Goal: Task Accomplishment & Management: Manage account settings

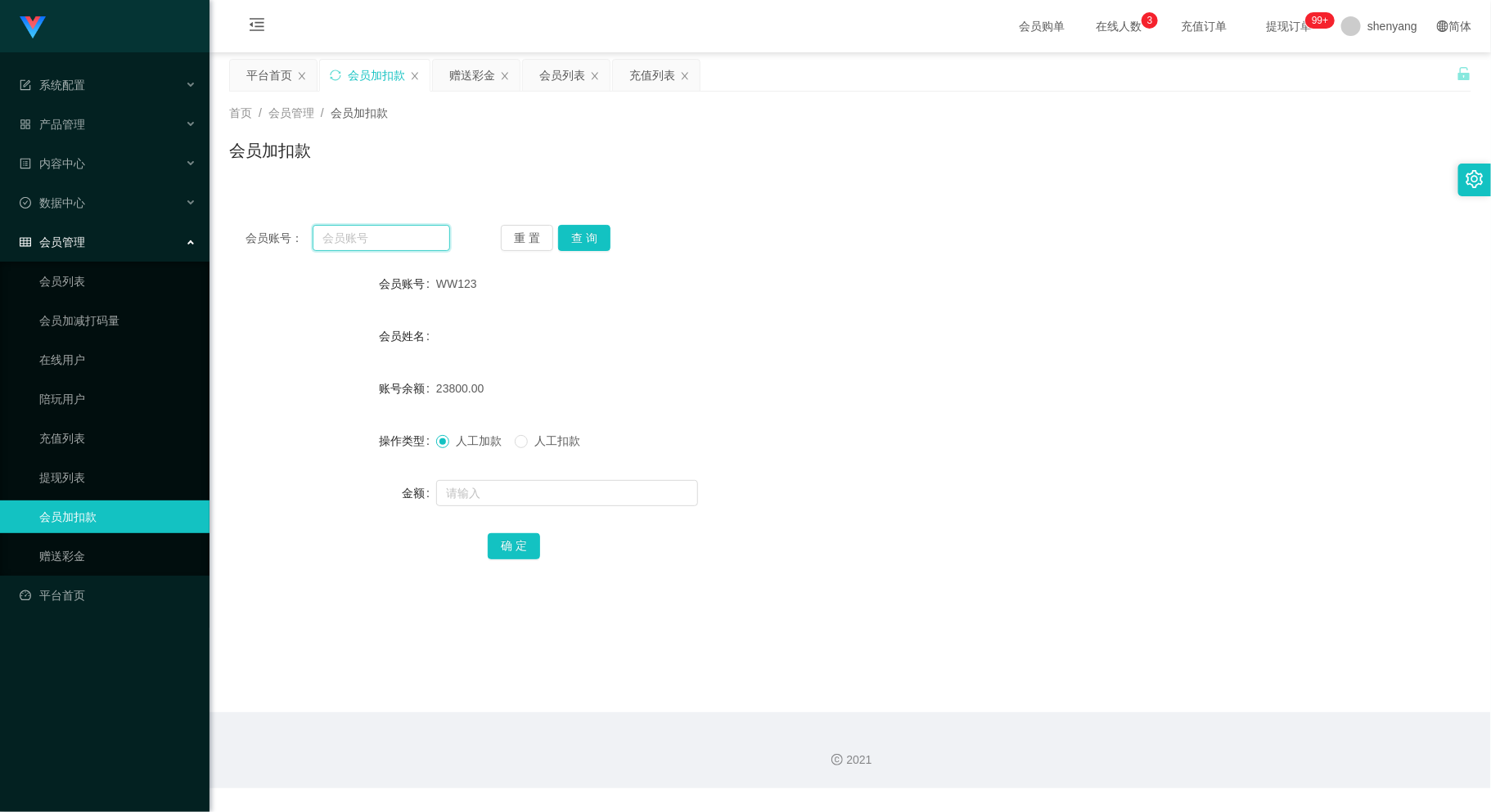
click at [359, 228] on input "text" at bounding box center [380, 238] width 136 height 26
click at [366, 236] on input "text" at bounding box center [380, 238] width 136 height 26
paste input "ktyap93"
type input "ktyap93"
click at [593, 236] on button "查 询" at bounding box center [584, 238] width 52 height 26
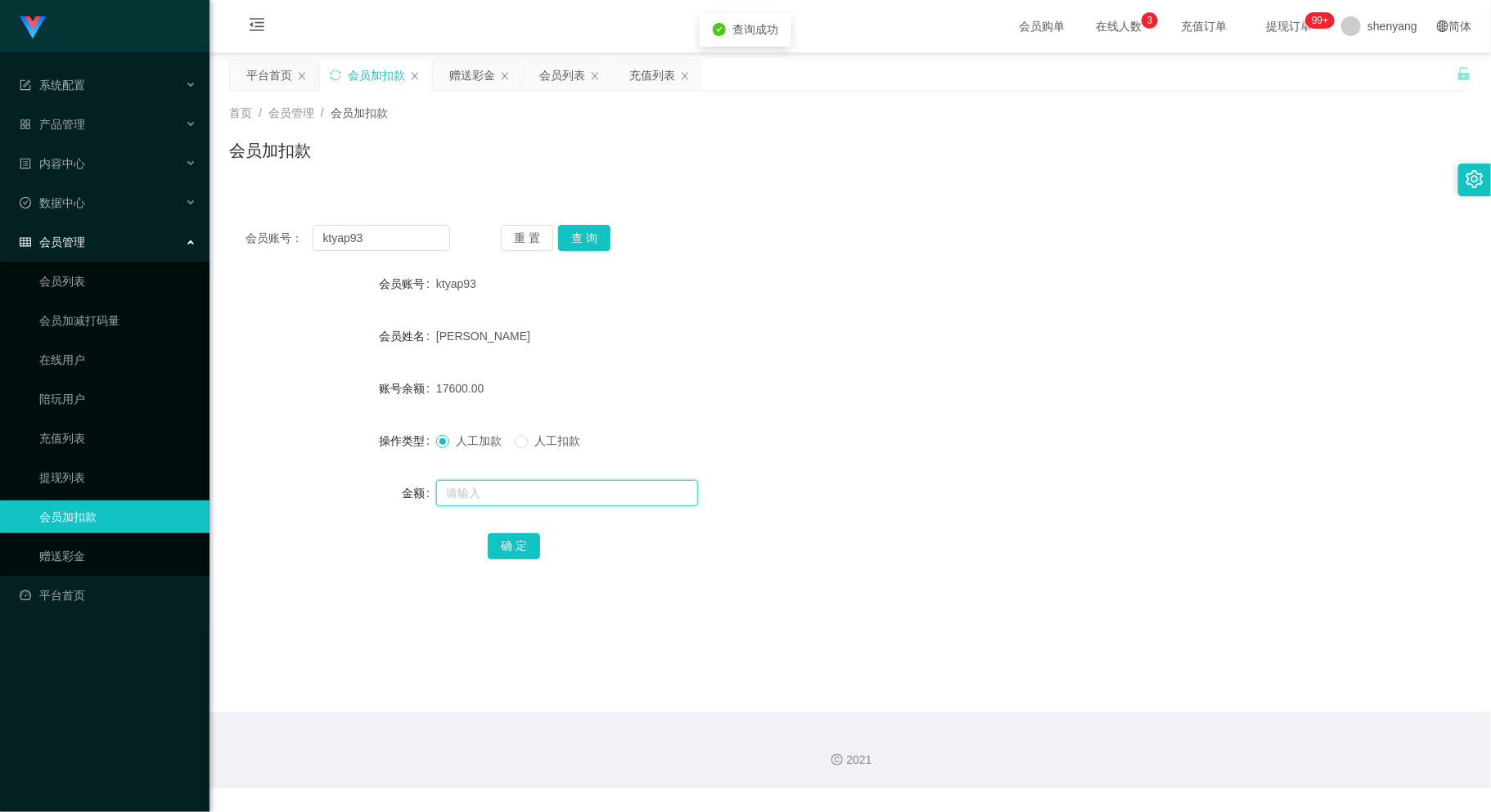
click at [550, 484] on input "text" at bounding box center [566, 493] width 262 height 26
type input "50"
click at [508, 541] on button "确 定" at bounding box center [513, 546] width 52 height 26
drag, startPoint x: 364, startPoint y: 236, endPoint x: 295, endPoint y: 246, distance: 69.7
click at [295, 246] on div "会员账号： ktyap93" at bounding box center [348, 238] width 205 height 26
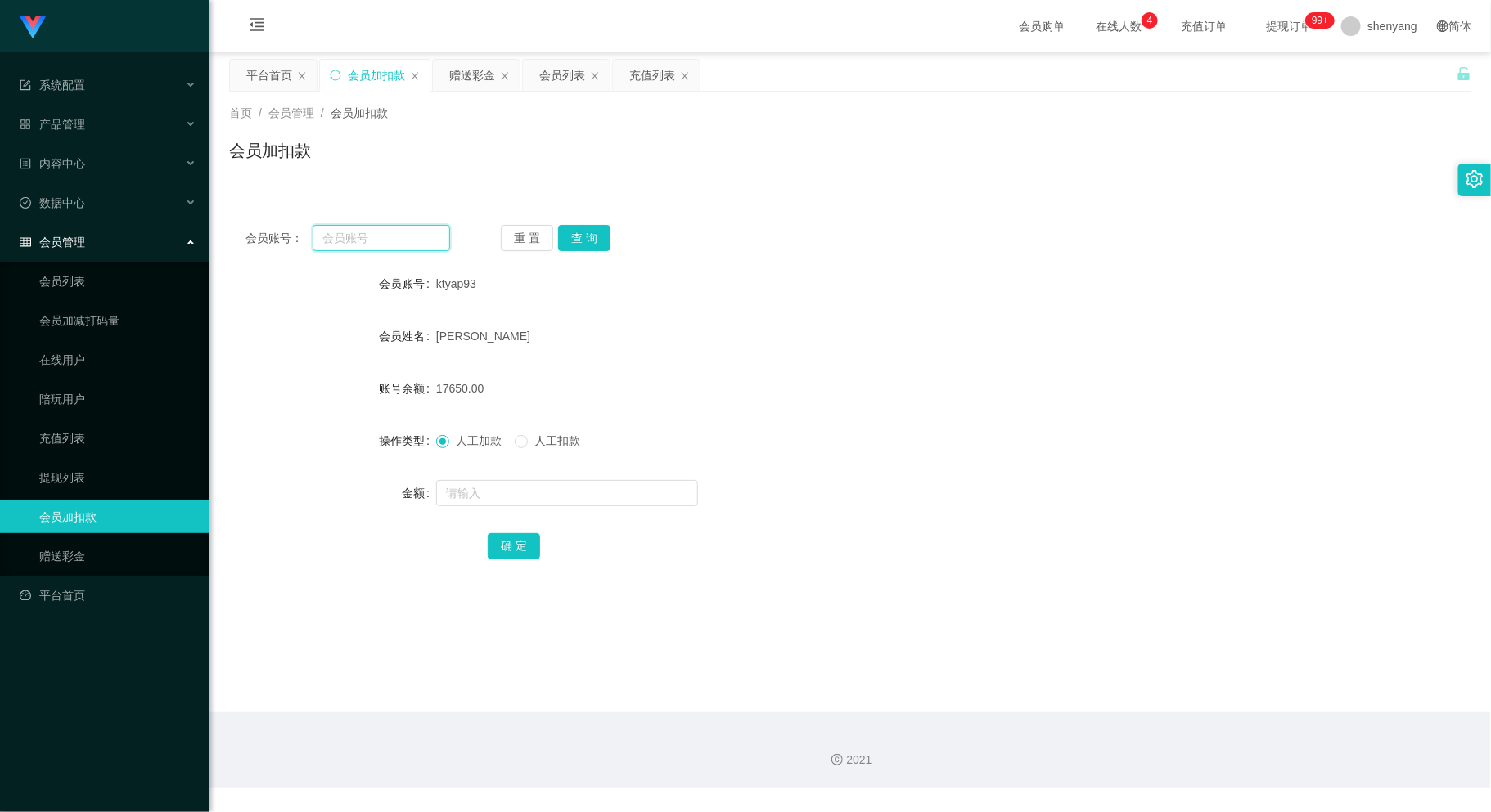
click at [373, 246] on input "text" at bounding box center [380, 238] width 136 height 26
paste input "ktyap93"
type input "ktyap93"
click at [594, 226] on button "查 询" at bounding box center [584, 238] width 52 height 26
click at [598, 487] on input "text" at bounding box center [566, 493] width 262 height 26
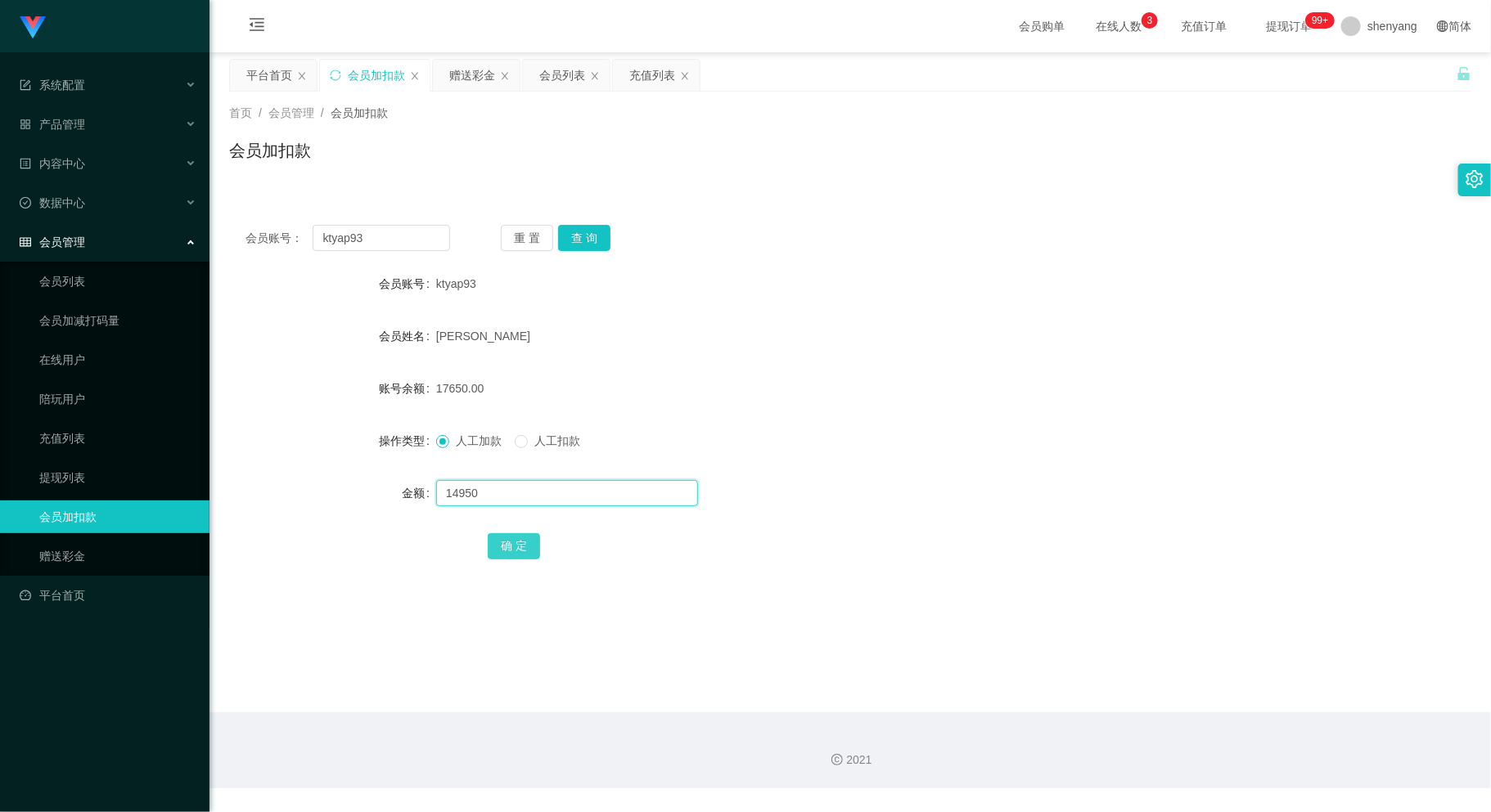
type input "14950"
click at [511, 552] on button "确 定" at bounding box center [513, 546] width 52 height 26
click at [697, 678] on main "关闭左侧 关闭右侧 关闭其它 刷新页面 平台首页 会员加扣款 赠送彩金 会员列表 充值列表 首页 / 会员管理 / 会员加扣款 / 会员加扣款 会员账号： k…" at bounding box center [850, 382] width 1281 height 660
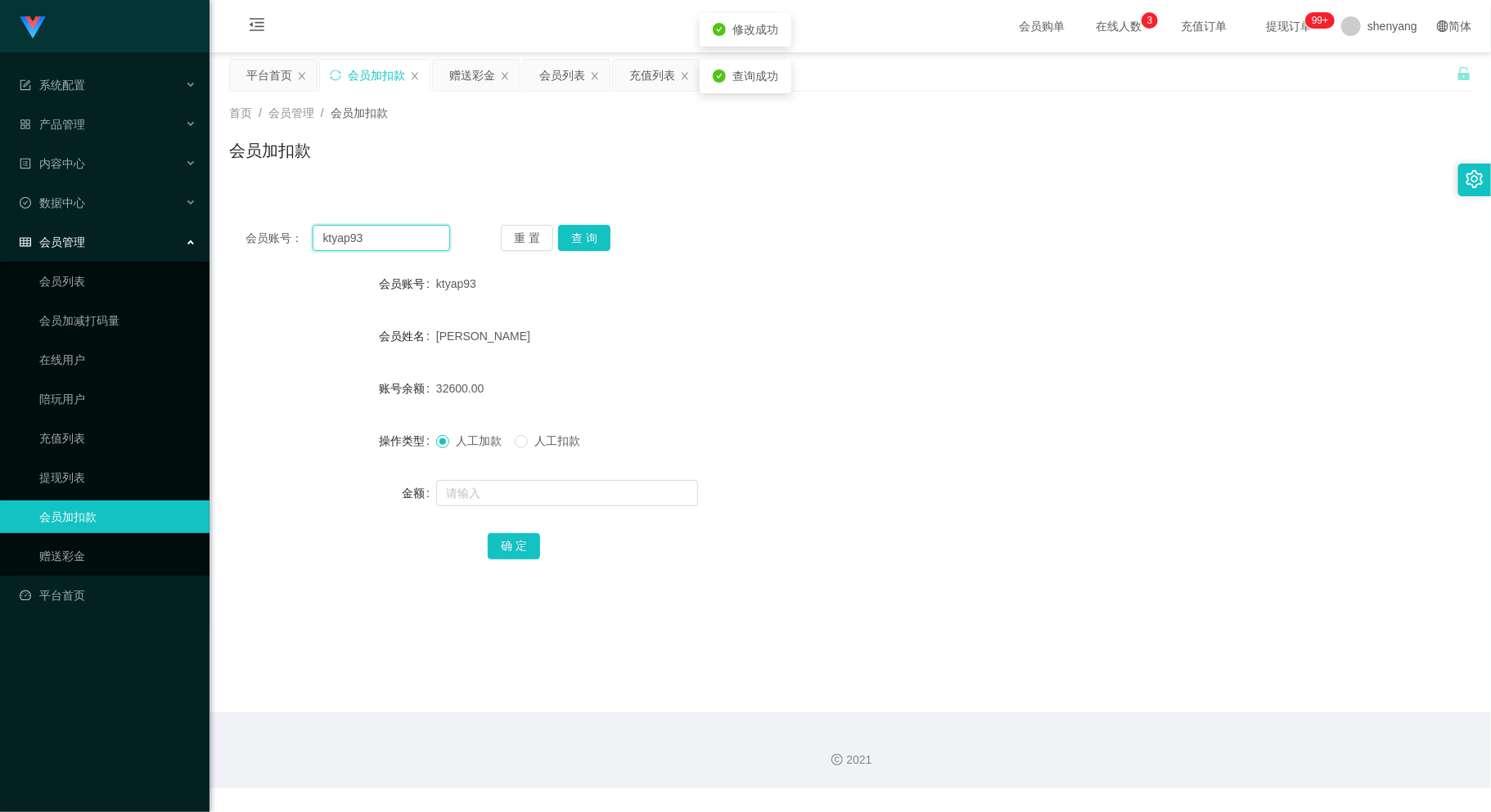
click at [285, 236] on div "会员账号： ktyap93" at bounding box center [348, 238] width 205 height 26
click at [761, 230] on div "会员账号： 重 置 查 询" at bounding box center [850, 238] width 1242 height 26
